Goal: Task Accomplishment & Management: Complete application form

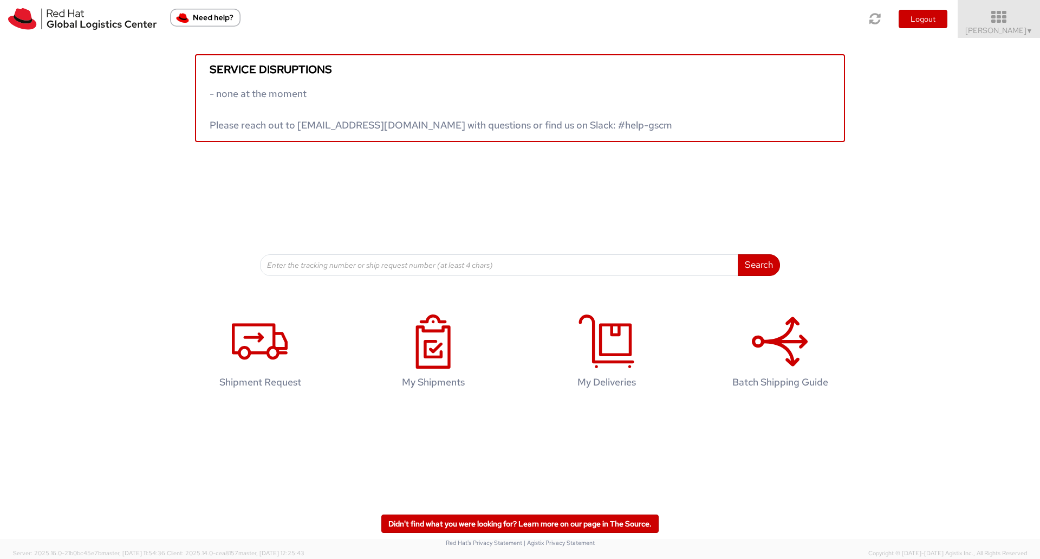
click at [1001, 15] on icon at bounding box center [999, 17] width 95 height 15
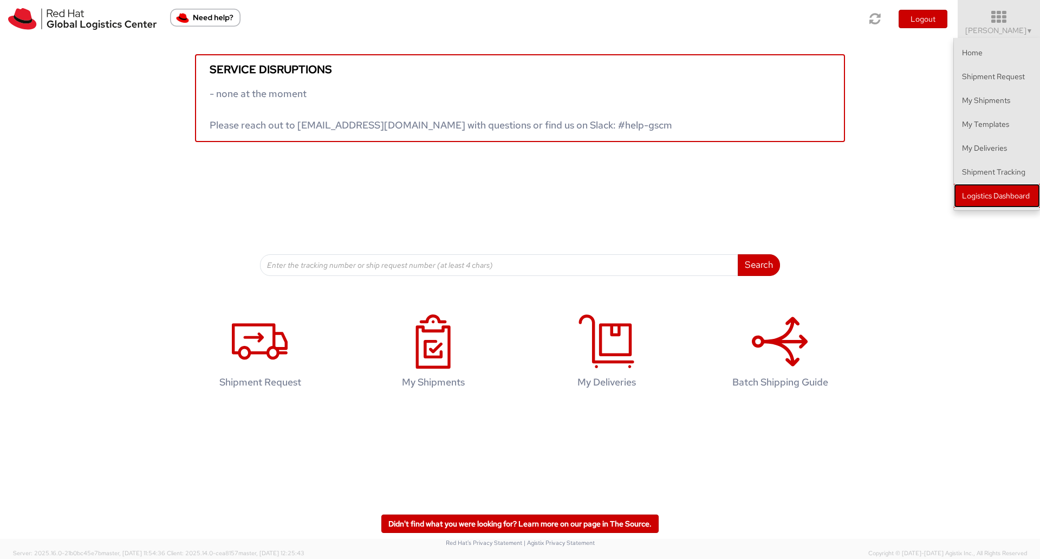
click at [994, 199] on link "Logistics Dashboard" at bounding box center [997, 196] width 86 height 24
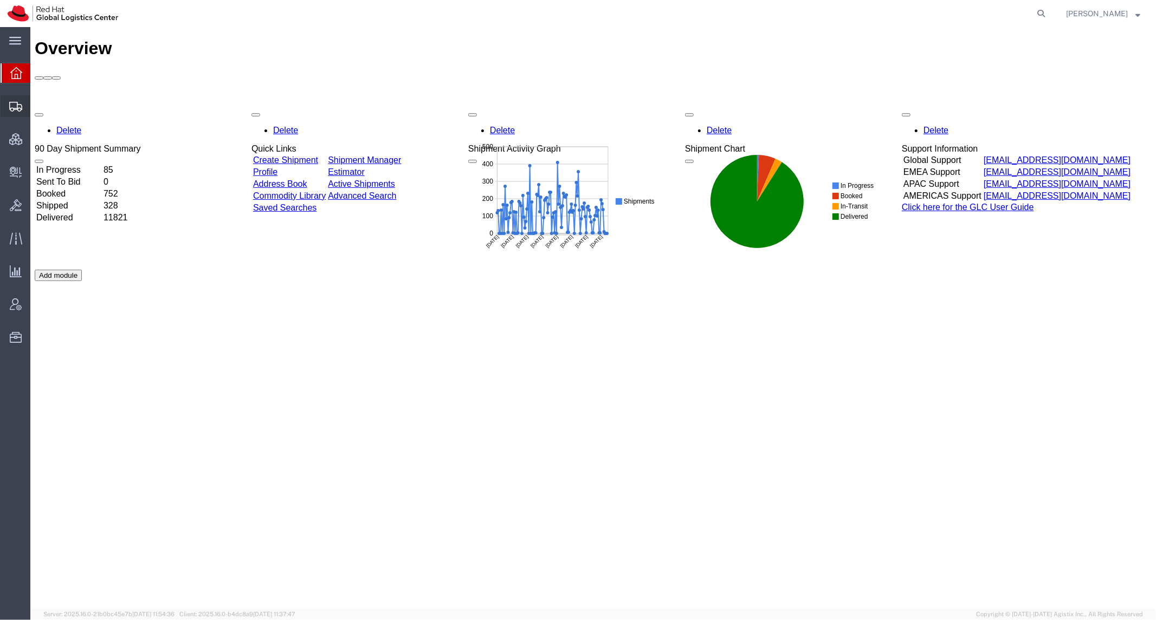
click at [0, 0] on span "Create Shipment" at bounding box center [0, 0] width 0 height 0
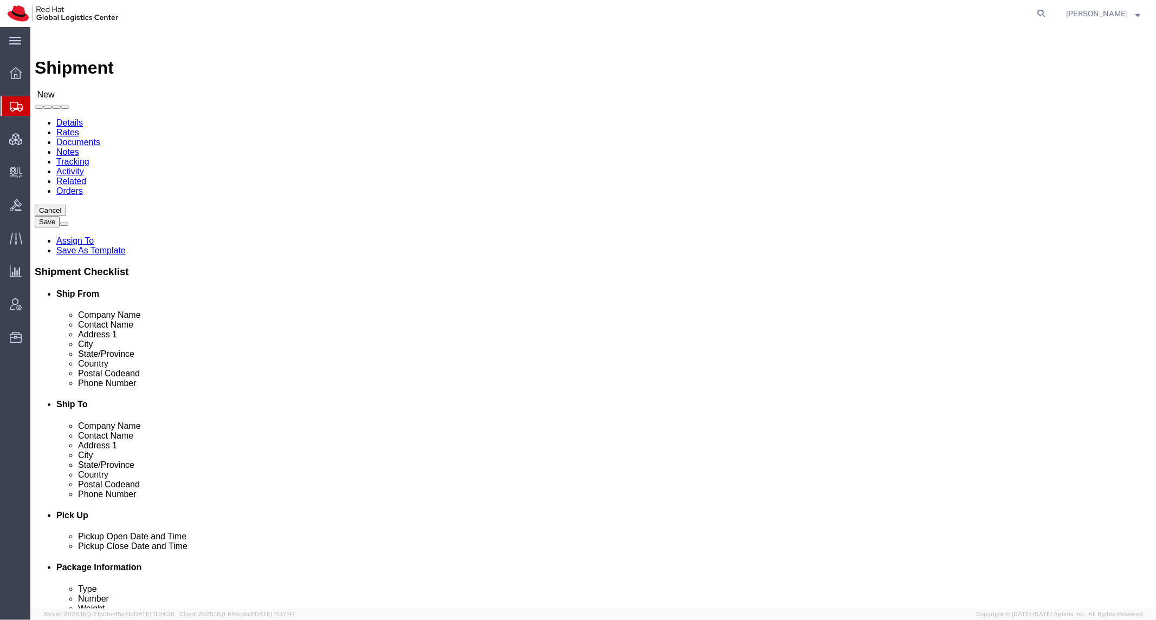
select select
click input "text"
type input "Haley Varlotta"
drag, startPoint x: 650, startPoint y: 224, endPoint x: 674, endPoint y: 228, distance: 24.2
click input "Haley Carlotta"
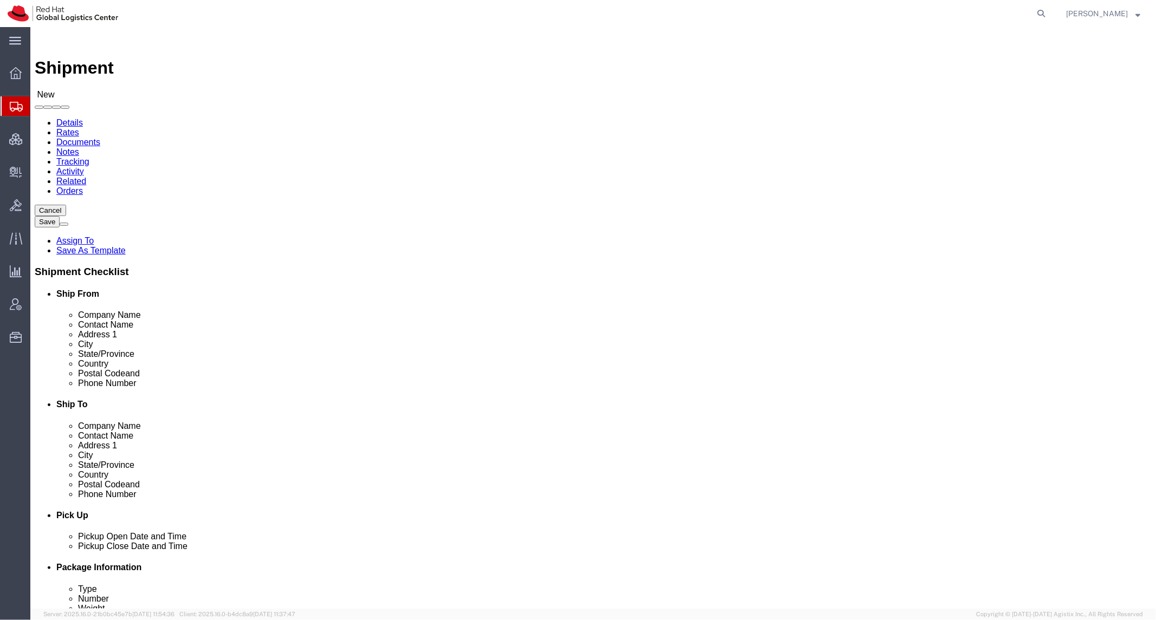
type input "Haley Varlotta"
click input "text"
type input "7820 Montview Road"
type input "North Charleston"
type input "s"
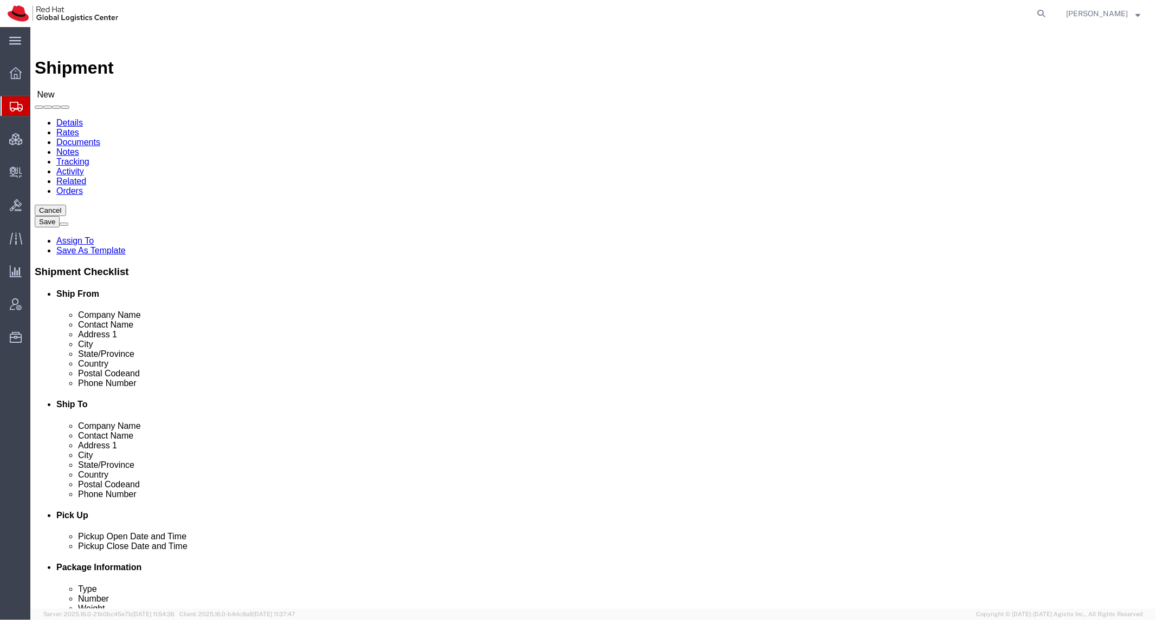
type input "so"
type input "south"
type input "29418"
click input "text"
type input "8288031753"
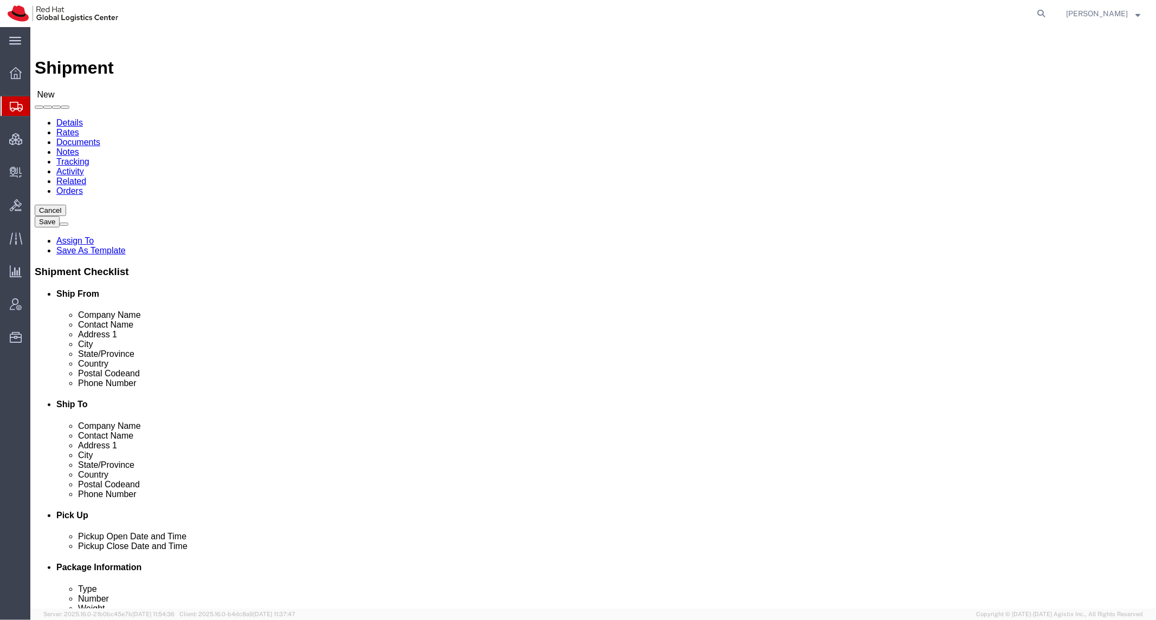
click link "Package Information"
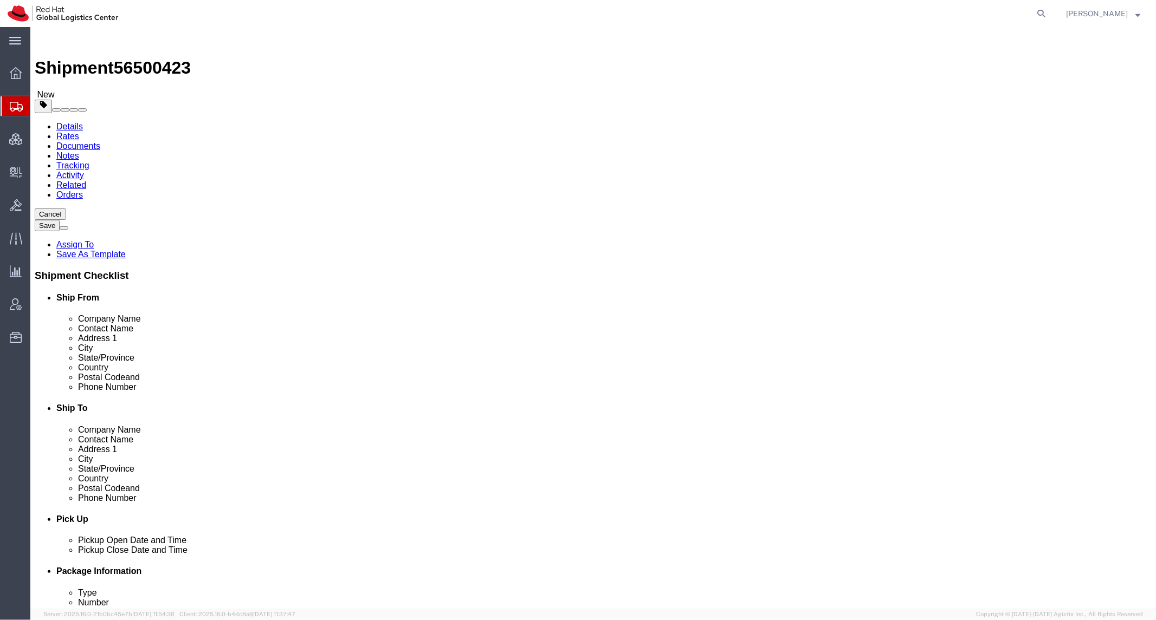
click div "Package Type Select Case(s) Crate(s) Envelope Large Box Medium Box PAK Skid(s) …"
click select "Select Case(s) Crate(s) Envelope Large Box Medium Box PAK Skid(s) Small Box Sma…"
select select "PAK"
click select "Select Case(s) Crate(s) Envelope Large Box Medium Box PAK Skid(s) Small Box Sma…"
type input "10.25"
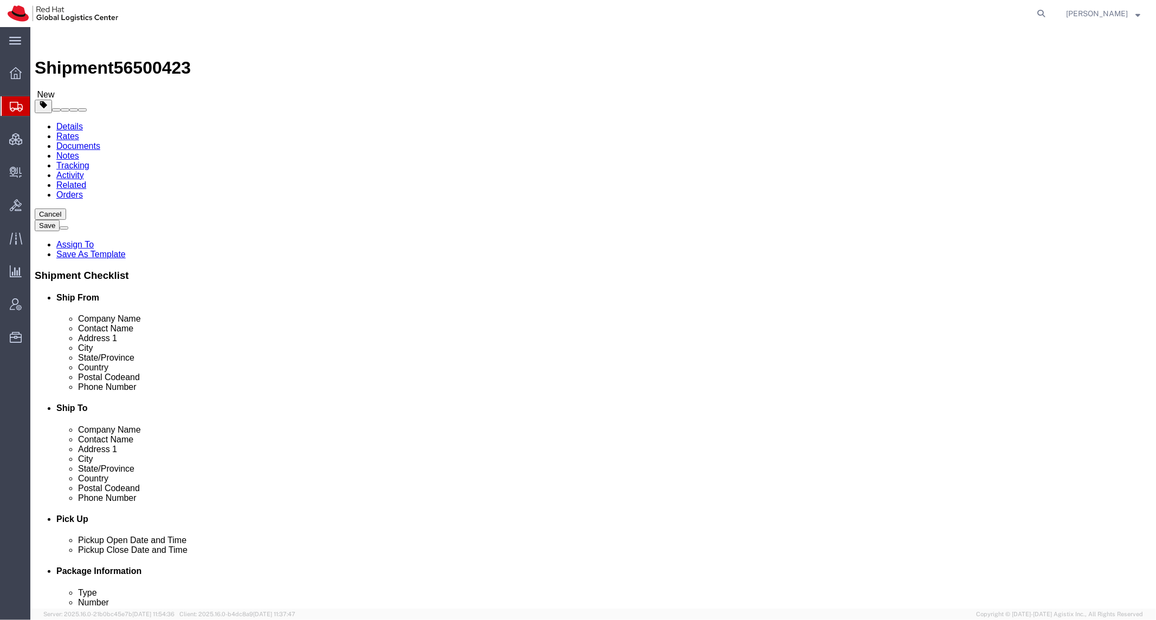
type input "12.75"
type input "1.00"
drag, startPoint x: 190, startPoint y: 250, endPoint x: 111, endPoint y: 255, distance: 79.8
click div "Weight 0.00 Select kgs lbs Ship. t°"
type input "2"
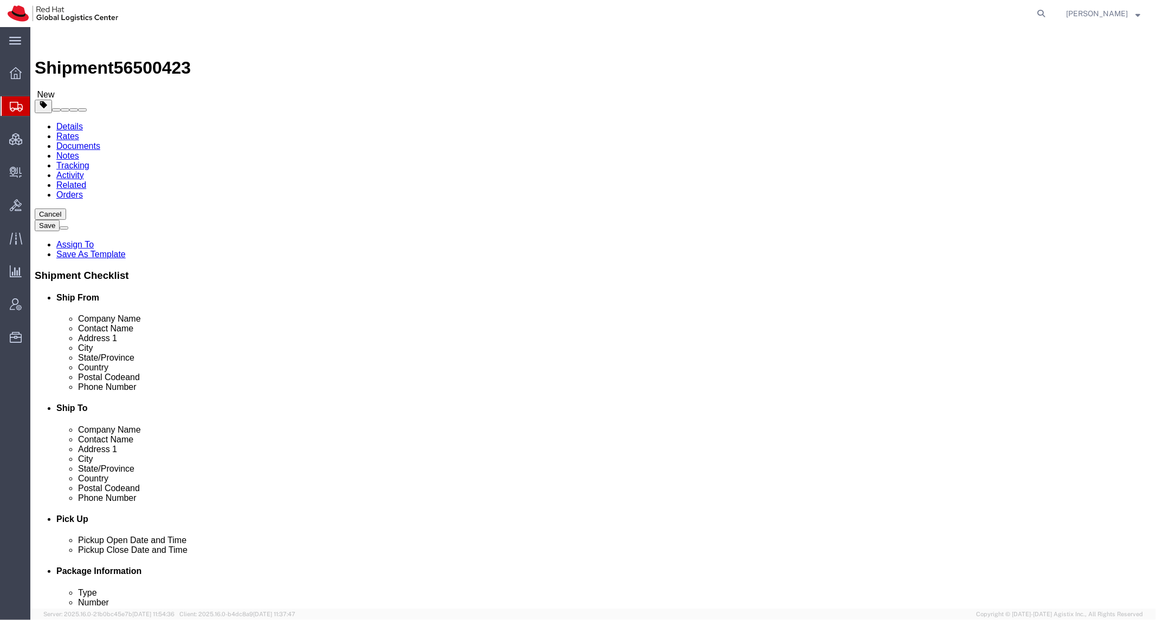
click link "Add Content"
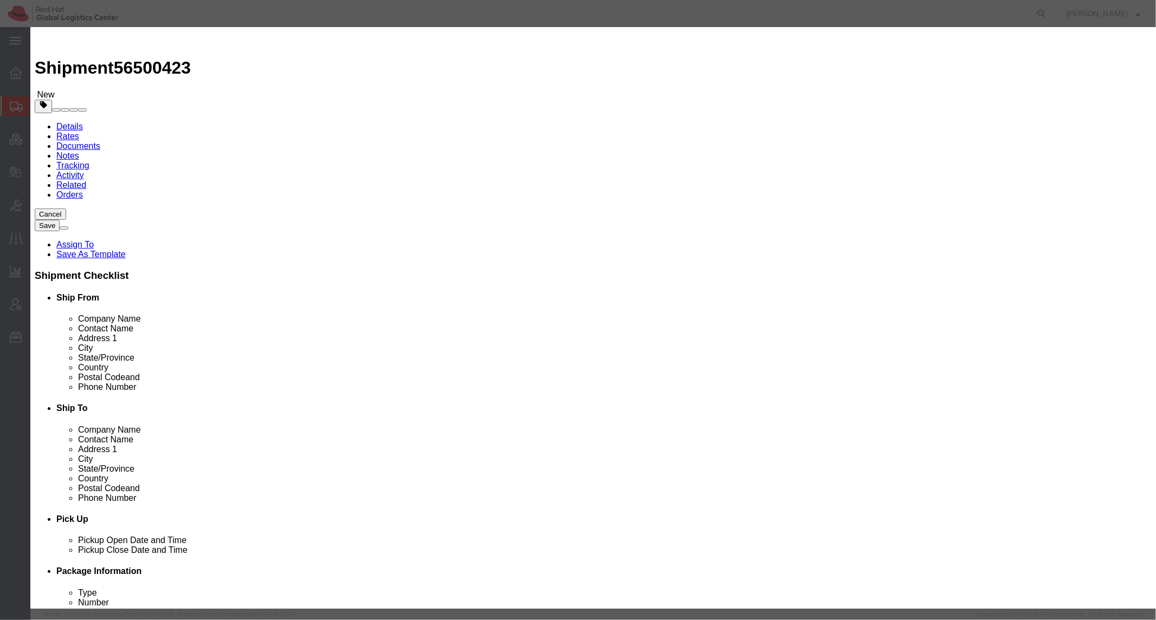
click div "Product Name Pieces 0 Select Bag Barrels 100Board Feet Bottle Box Blister Pack …"
drag, startPoint x: 405, startPoint y: 90, endPoint x: 408, endPoint y: 95, distance: 6.2
click input "text"
type input "swag"
drag, startPoint x: 347, startPoint y: 106, endPoint x: 417, endPoint y: 116, distance: 70.6
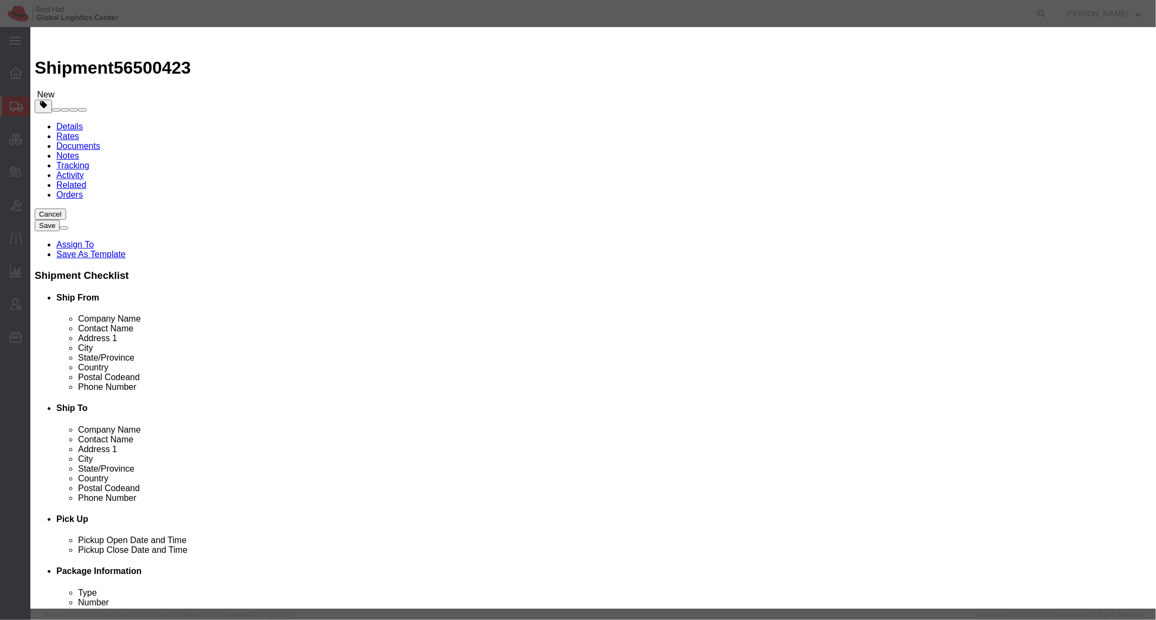
click div "Product Name swag Pieces 0 Select Bag Barrels 100Board Feet Bottle Box Blister …"
drag, startPoint x: 388, startPoint y: 106, endPoint x: 362, endPoint y: 108, distance: 26.1
click div "Pieces 0 Select Bag Barrels 100Board Feet Bottle Box Blister Pack Carats Can Ca…"
type input "12"
click input "text"
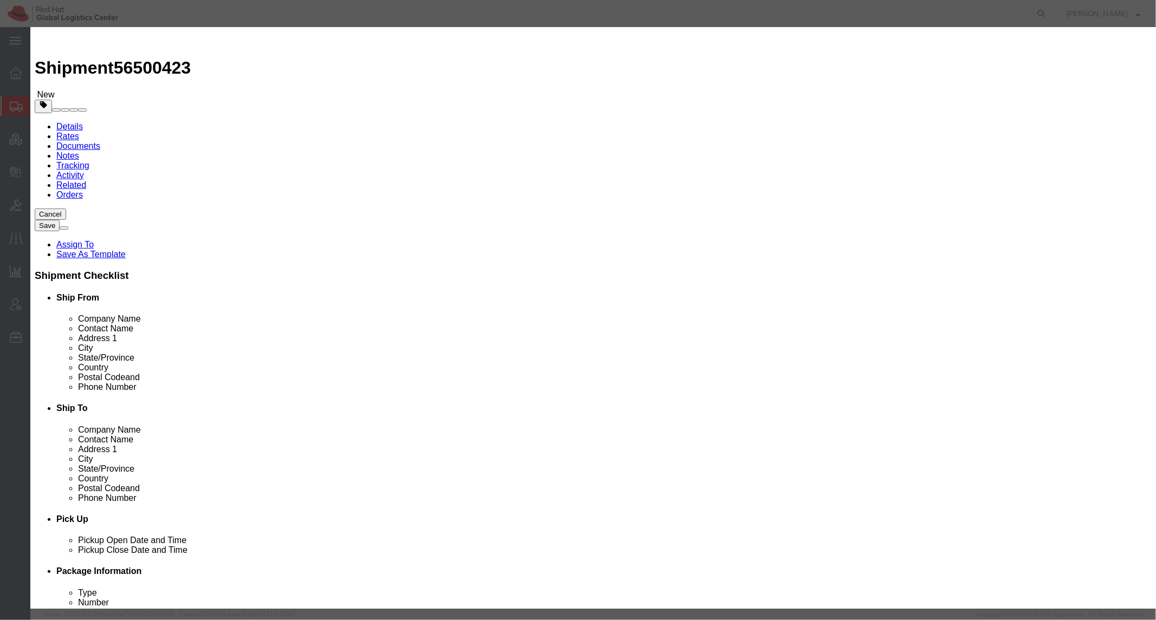
type input "100"
click button "Save & Close"
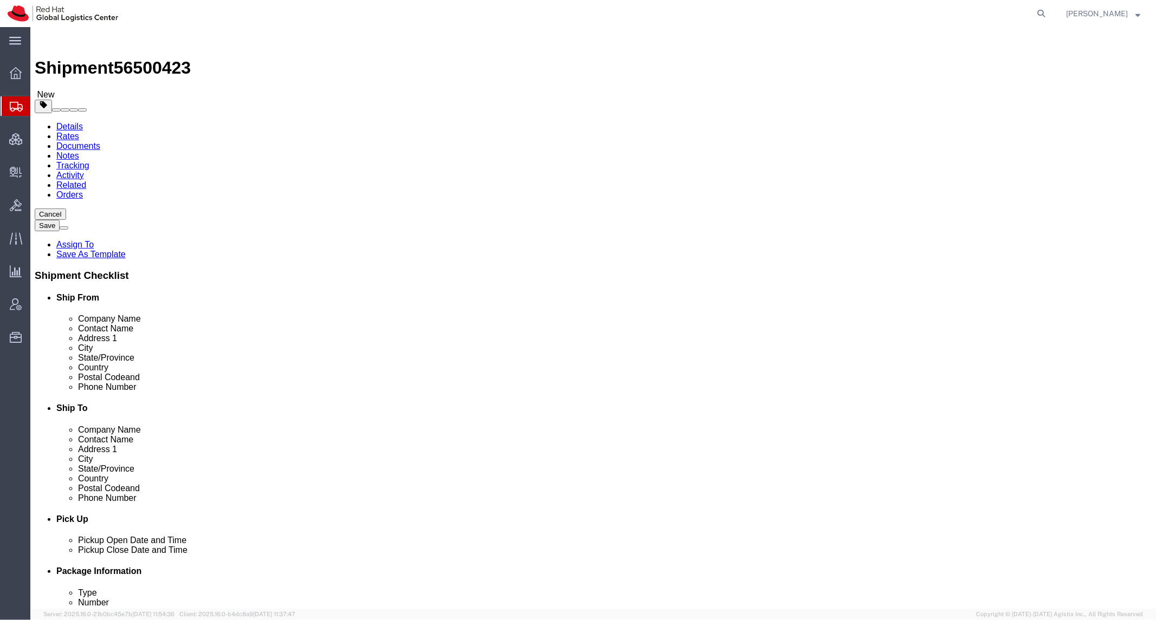
click button "Rate Shipment"
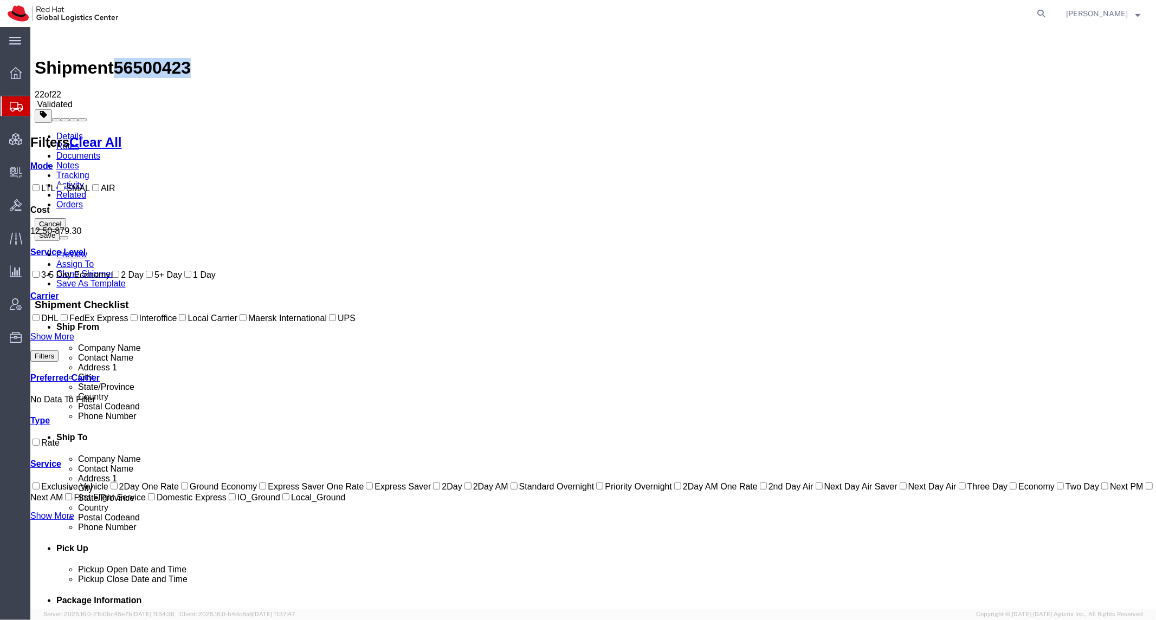
drag, startPoint x: 122, startPoint y: 41, endPoint x: 175, endPoint y: 44, distance: 53.2
click at [175, 57] on span "56500423" at bounding box center [151, 67] width 77 height 20
copy span "56500423"
click at [60, 131] on link "Details" at bounding box center [69, 135] width 27 height 9
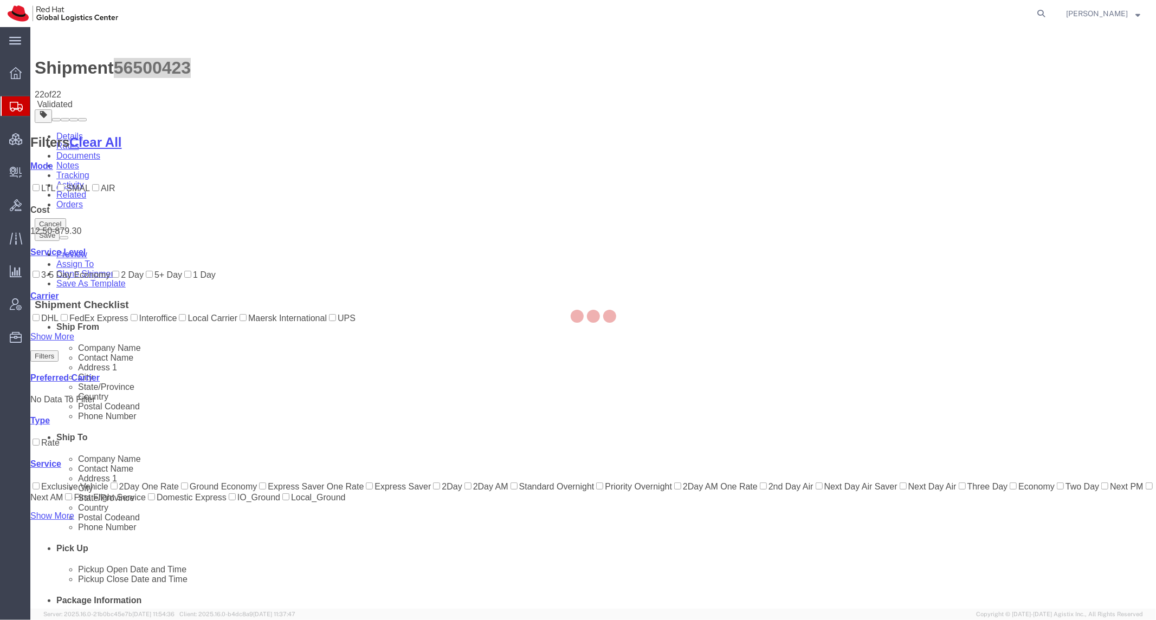
select select "38014"
